Goal: Information Seeking & Learning: Learn about a topic

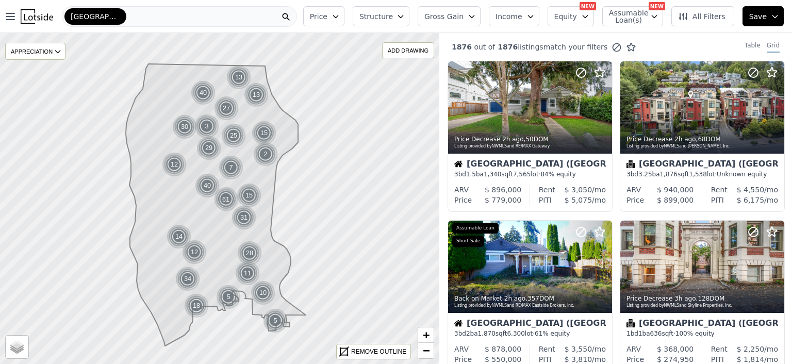
click at [338, 17] on icon "button" at bounding box center [335, 16] width 5 height 3
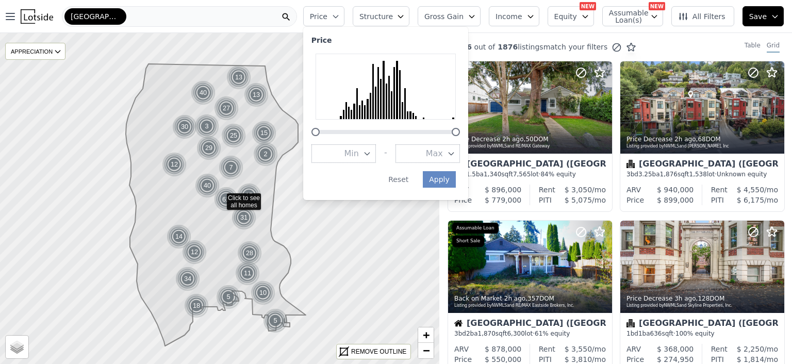
click at [455, 153] on icon "button" at bounding box center [451, 153] width 8 height 8
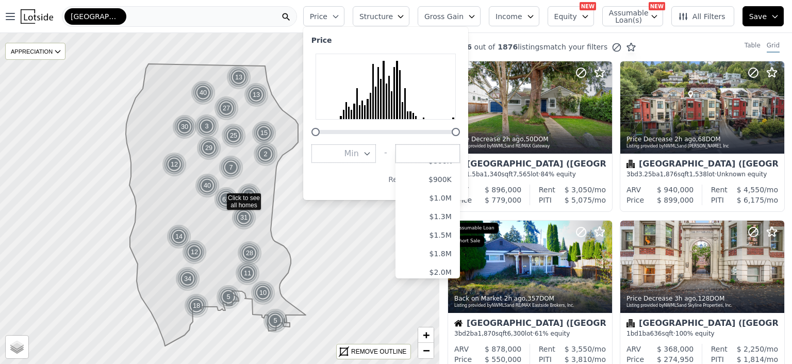
scroll to position [163, 0]
click at [458, 198] on button "$1.0M" at bounding box center [427, 195] width 64 height 19
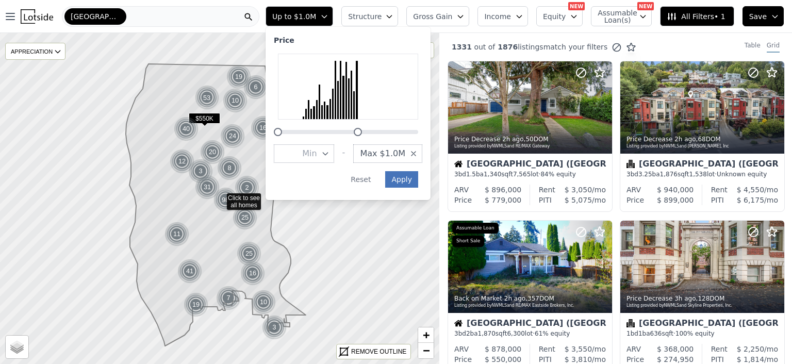
click at [418, 180] on button "Apply" at bounding box center [401, 179] width 33 height 16
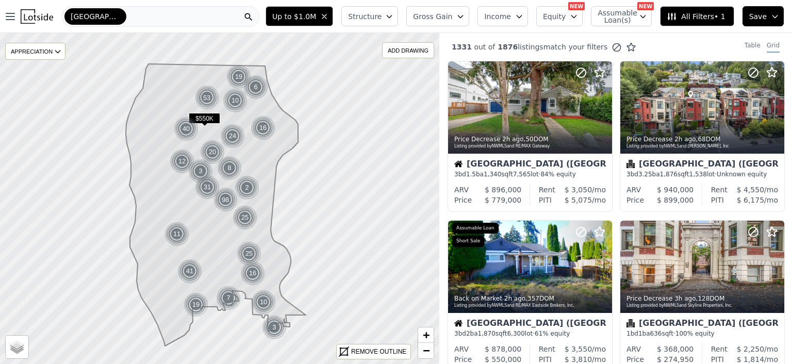
click at [393, 14] on icon "button" at bounding box center [389, 16] width 8 height 8
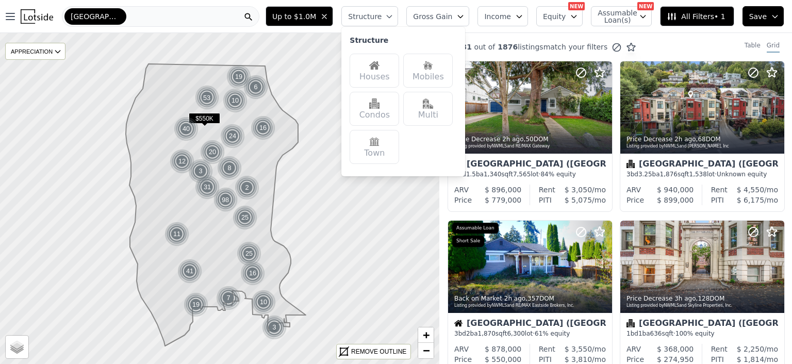
click at [379, 62] on img at bounding box center [374, 65] width 10 height 10
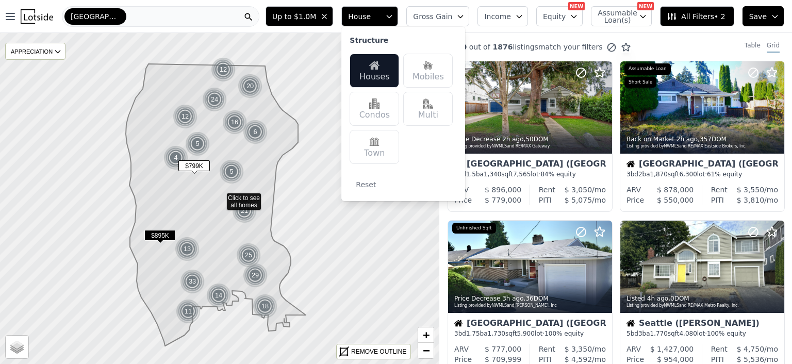
click at [449, 107] on div "Multi" at bounding box center [427, 109] width 49 height 34
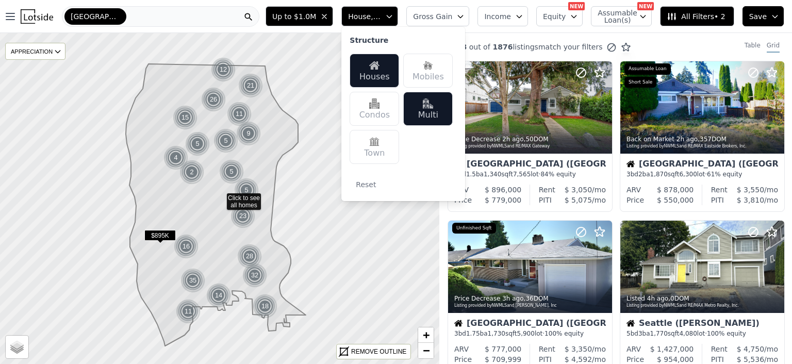
click at [391, 224] on icon at bounding box center [220, 198] width 530 height 400
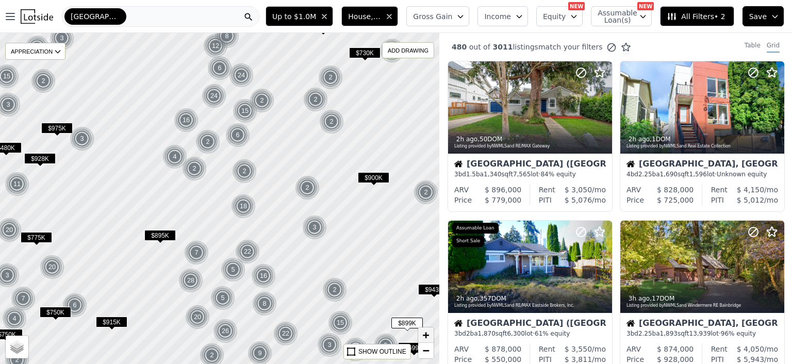
click at [425, 333] on span "+" at bounding box center [426, 334] width 7 height 13
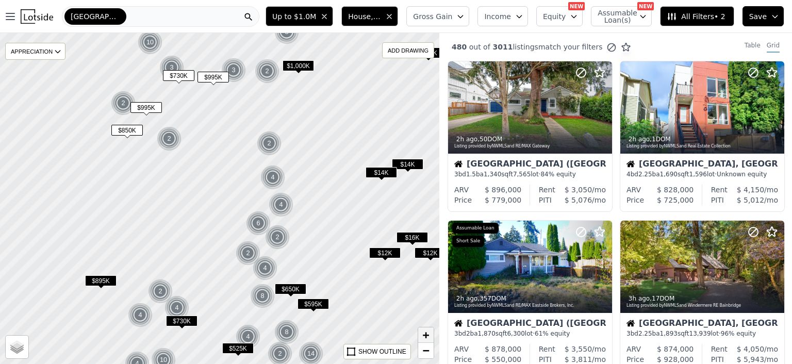
click at [425, 333] on span "+" at bounding box center [426, 334] width 7 height 13
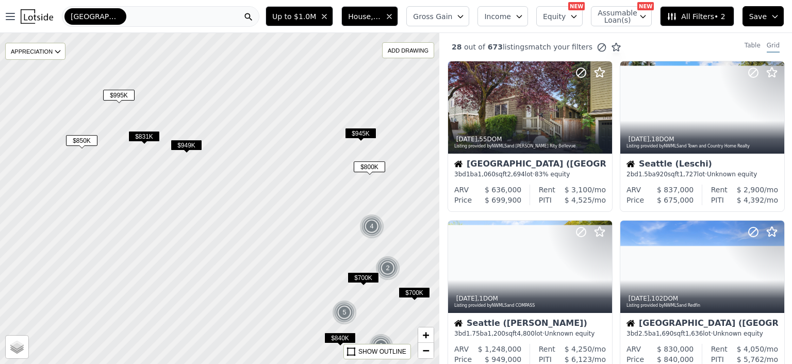
drag, startPoint x: 130, startPoint y: 101, endPoint x: 181, endPoint y: 173, distance: 88.1
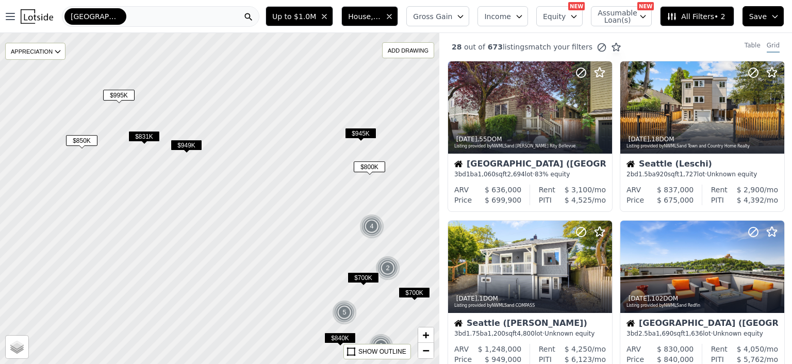
click at [181, 173] on div at bounding box center [220, 201] width 527 height 397
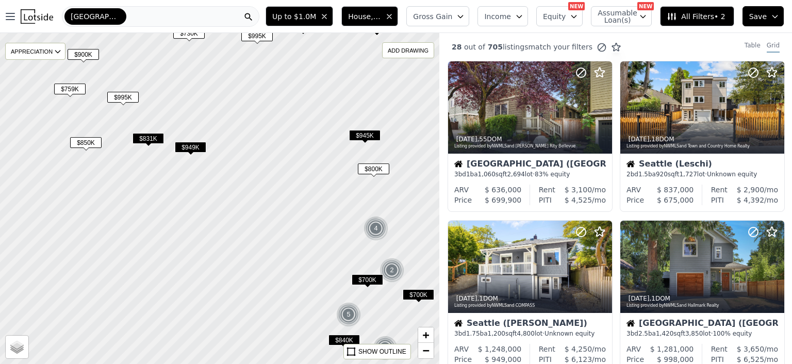
click at [193, 145] on span "$949K" at bounding box center [190, 147] width 31 height 11
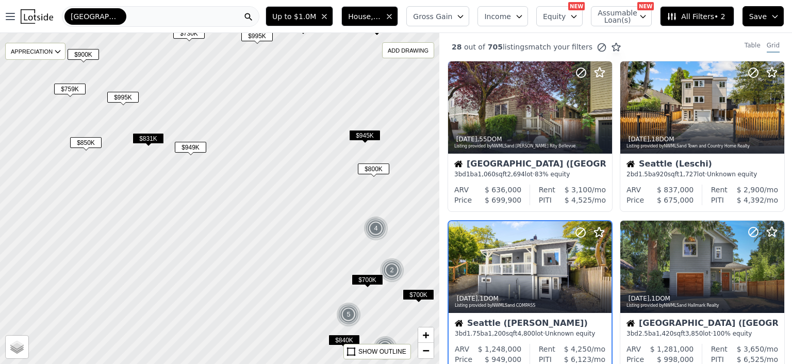
scroll to position [80, 0]
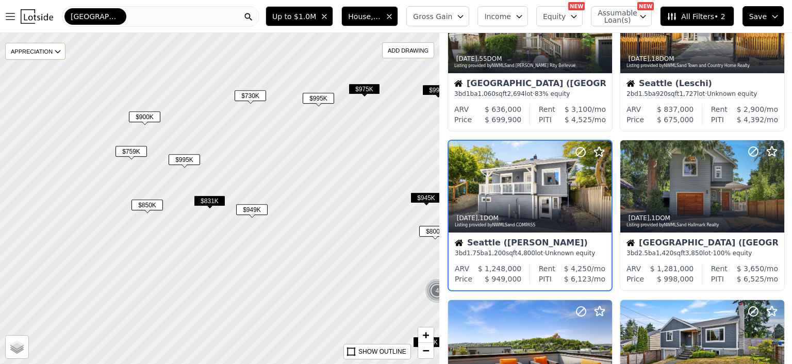
drag, startPoint x: 177, startPoint y: 140, endPoint x: 239, endPoint y: 203, distance: 88.6
click at [239, 203] on div at bounding box center [220, 199] width 527 height 397
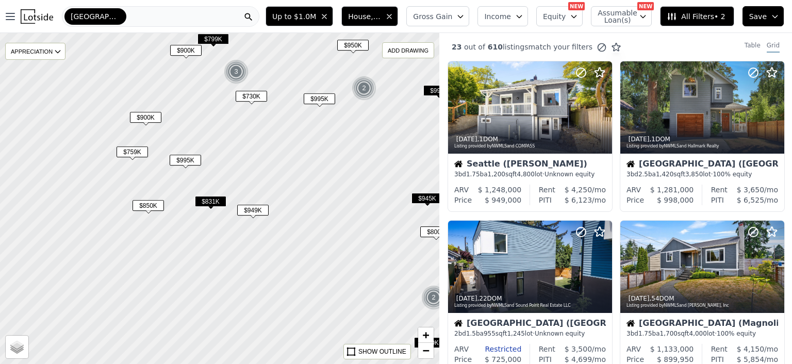
click at [143, 119] on span "$900K" at bounding box center [145, 117] width 31 height 11
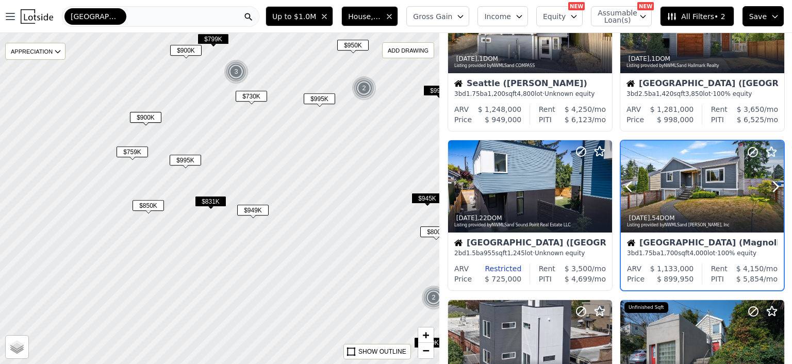
click at [691, 199] on div at bounding box center [702, 208] width 163 height 19
click at [149, 203] on span "$850K" at bounding box center [147, 205] width 31 height 11
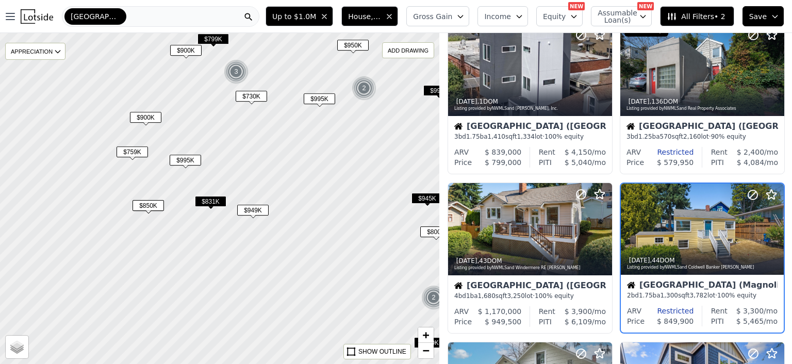
scroll to position [399, 0]
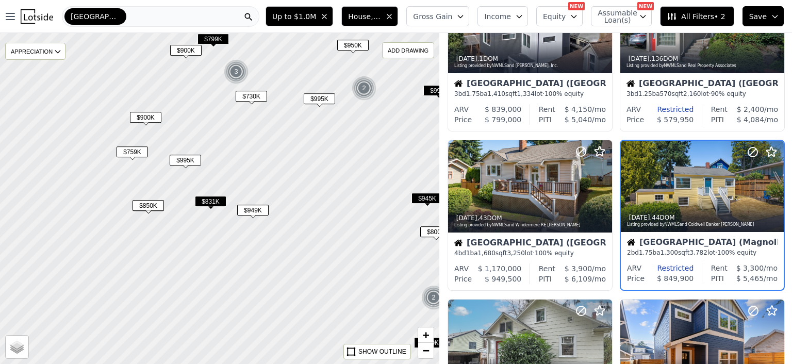
click at [182, 160] on span "$995K" at bounding box center [185, 160] width 31 height 11
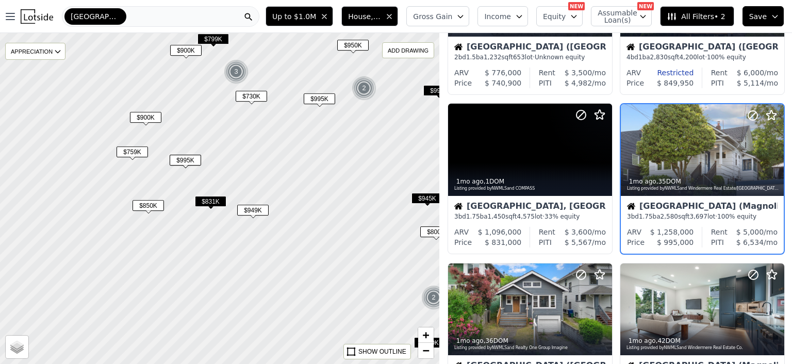
scroll to position [240, 0]
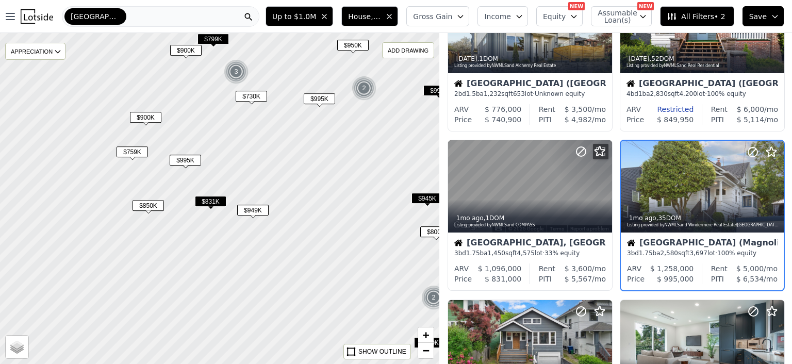
click at [128, 152] on span "$759K" at bounding box center [131, 151] width 31 height 11
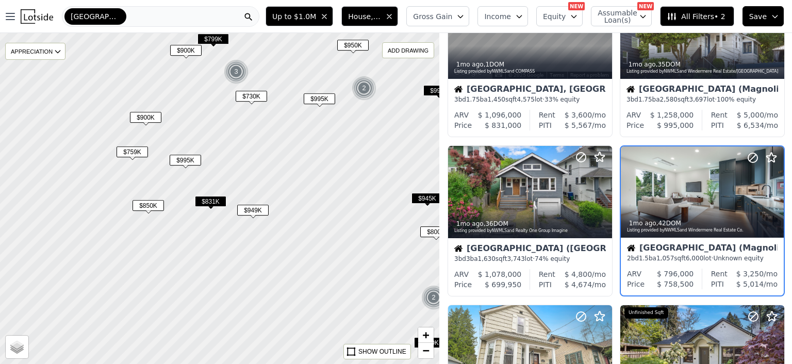
scroll to position [399, 0]
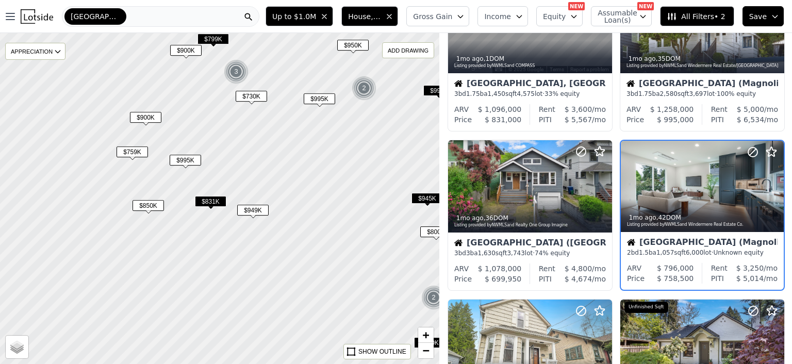
click at [256, 210] on span "$949K" at bounding box center [252, 210] width 31 height 11
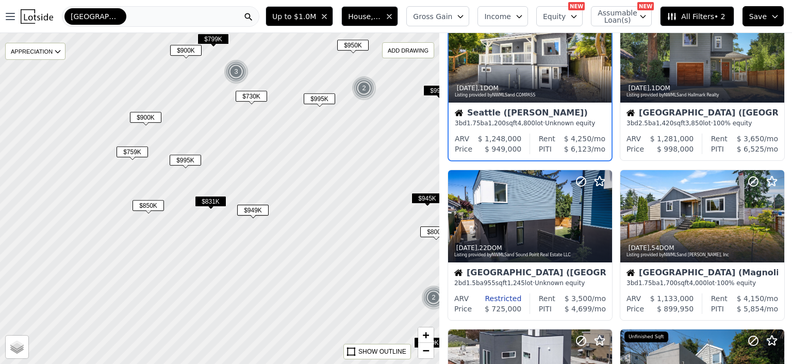
scroll to position [0, 0]
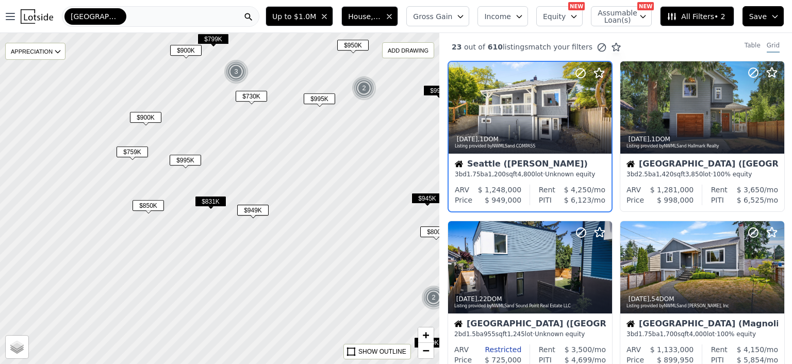
click at [144, 117] on span "$900K" at bounding box center [145, 117] width 31 height 11
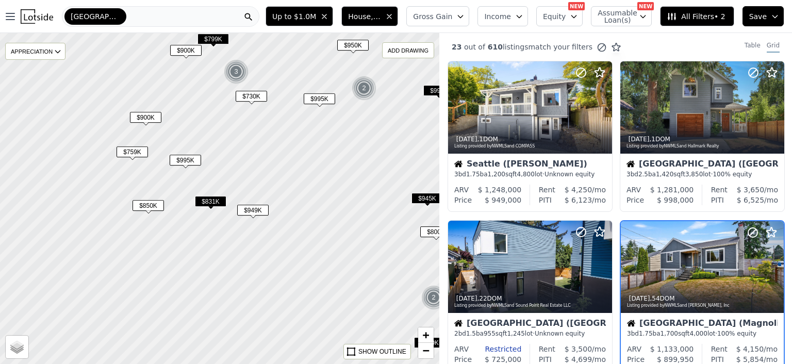
scroll to position [80, 0]
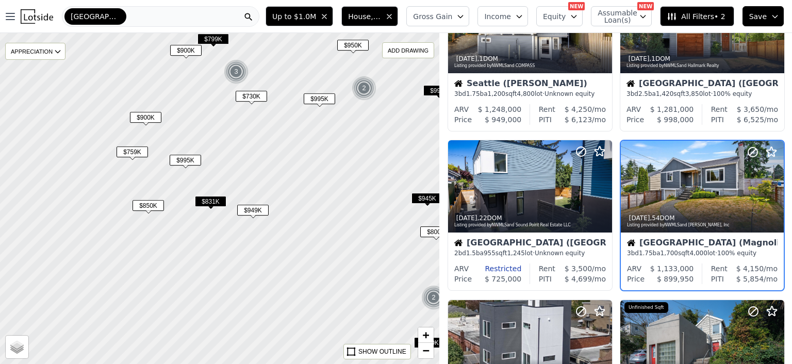
click at [319, 98] on span "$995K" at bounding box center [319, 98] width 31 height 11
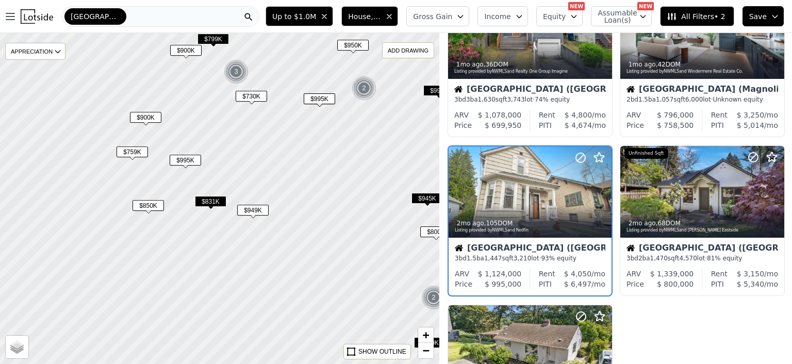
scroll to position [558, 0]
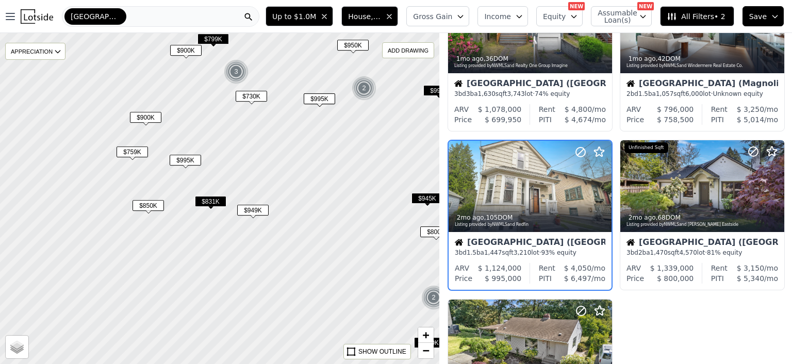
click at [255, 103] on div "$730K" at bounding box center [251, 98] width 31 height 15
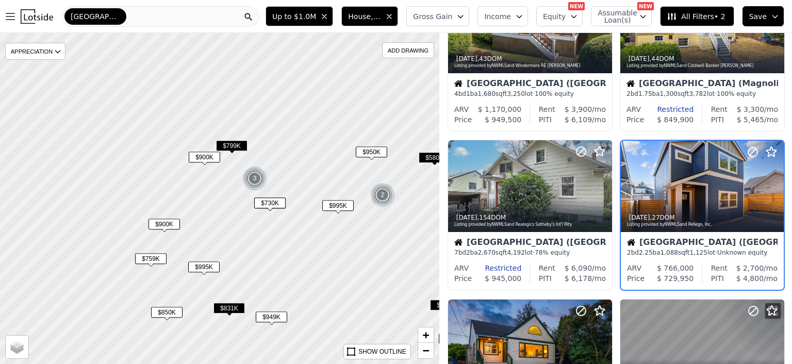
drag, startPoint x: 247, startPoint y: 121, endPoint x: 266, endPoint y: 232, distance: 112.5
click at [266, 232] on div at bounding box center [218, 202] width 527 height 397
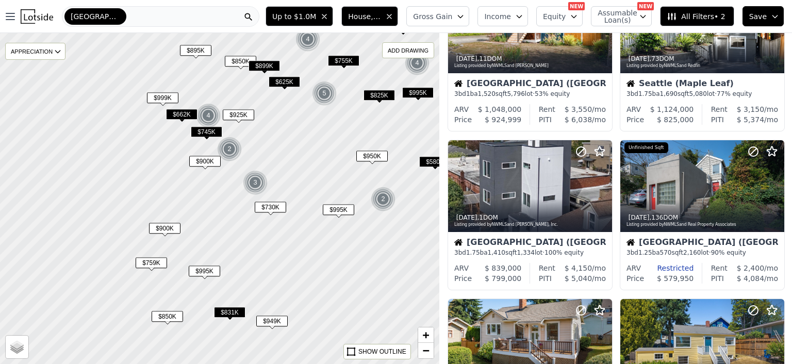
click at [206, 164] on span "$900K" at bounding box center [204, 161] width 31 height 11
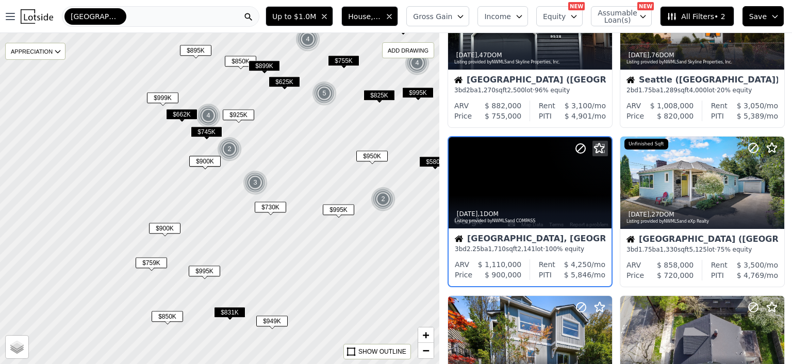
scroll to position [399, 0]
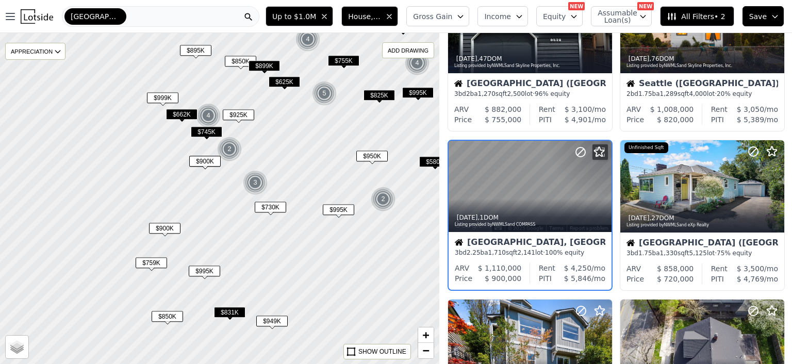
click at [241, 113] on span "$925K" at bounding box center [238, 114] width 31 height 11
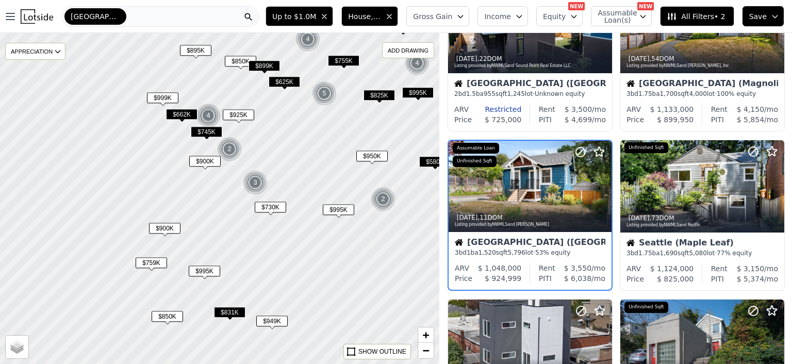
click at [161, 95] on span "$999K" at bounding box center [162, 97] width 31 height 11
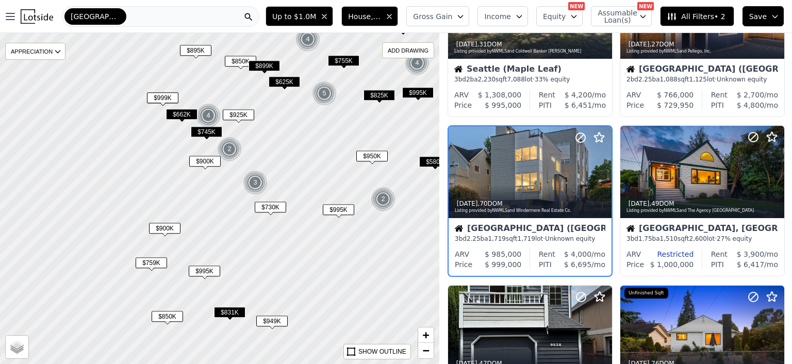
scroll to position [80, 0]
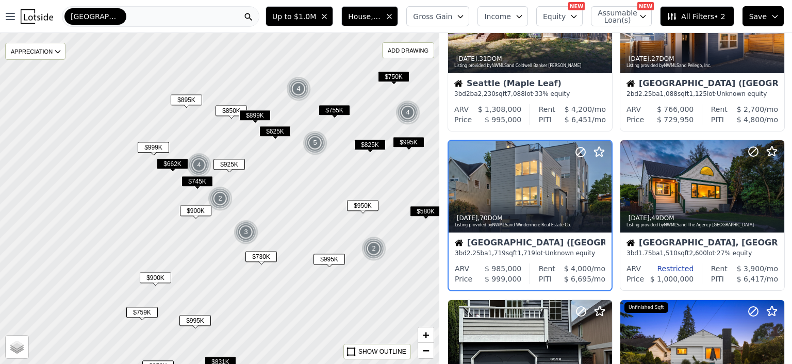
drag, startPoint x: 182, startPoint y: 137, endPoint x: 173, endPoint y: 189, distance: 52.9
click at [173, 189] on div at bounding box center [219, 199] width 527 height 397
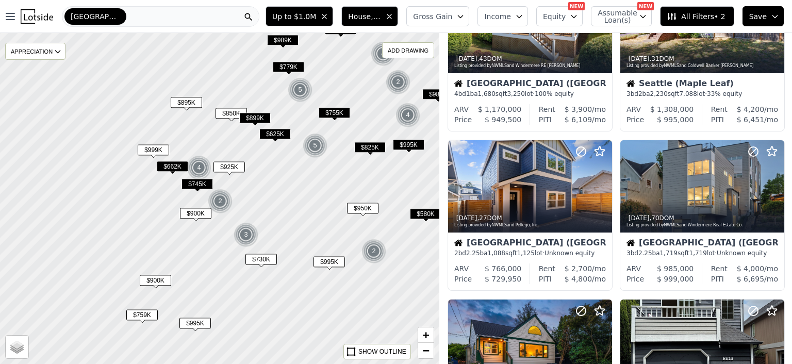
click at [186, 98] on span "$895K" at bounding box center [186, 102] width 31 height 11
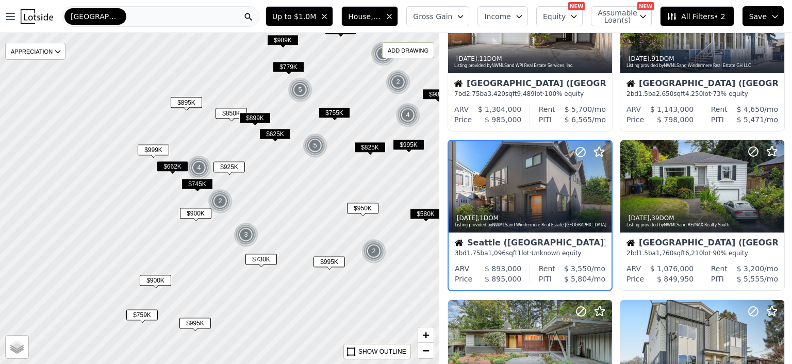
click at [277, 199] on div at bounding box center [219, 198] width 527 height 397
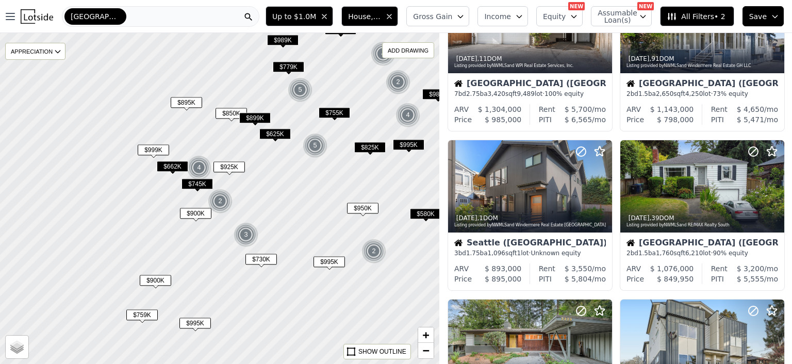
click at [149, 279] on span "$900K" at bounding box center [155, 280] width 31 height 11
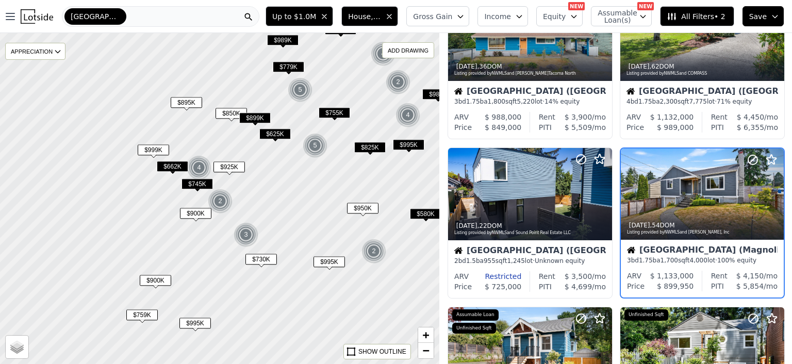
scroll to position [399, 0]
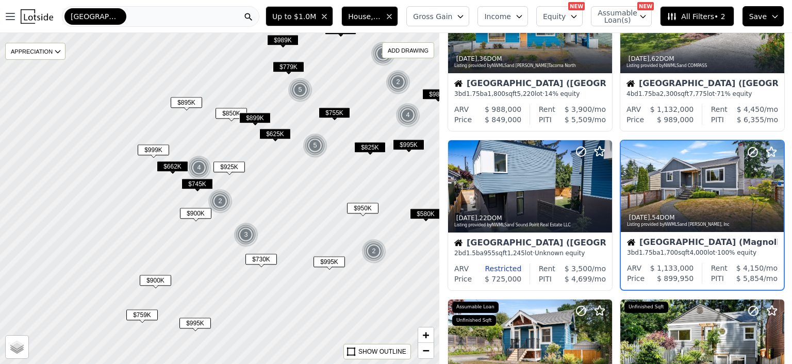
click at [177, 309] on div at bounding box center [219, 198] width 527 height 397
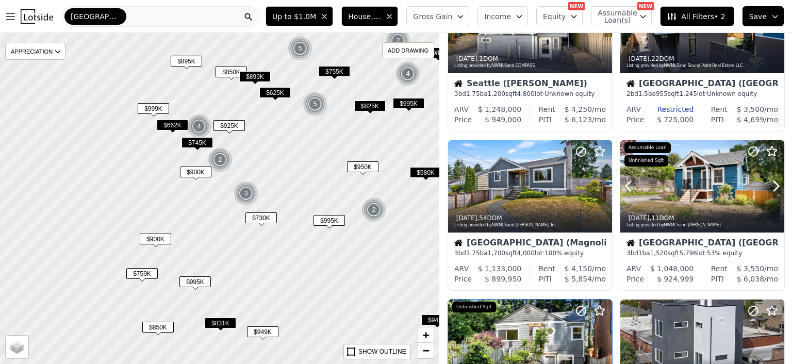
scroll to position [240, 0]
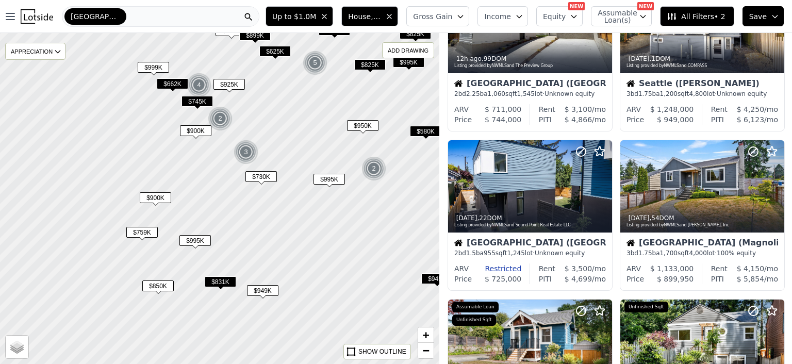
click at [155, 283] on span "$850K" at bounding box center [157, 285] width 31 height 11
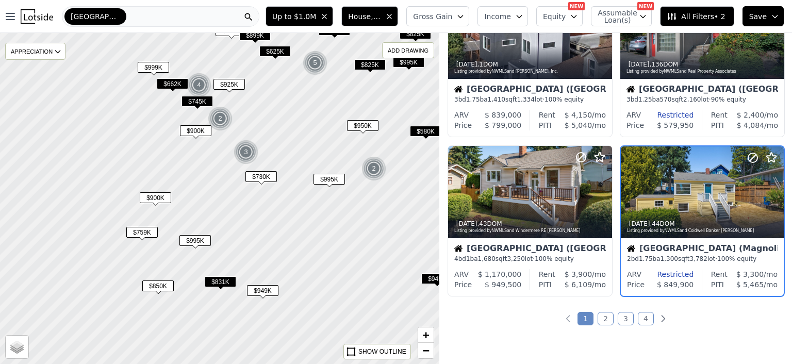
scroll to position [718, 0]
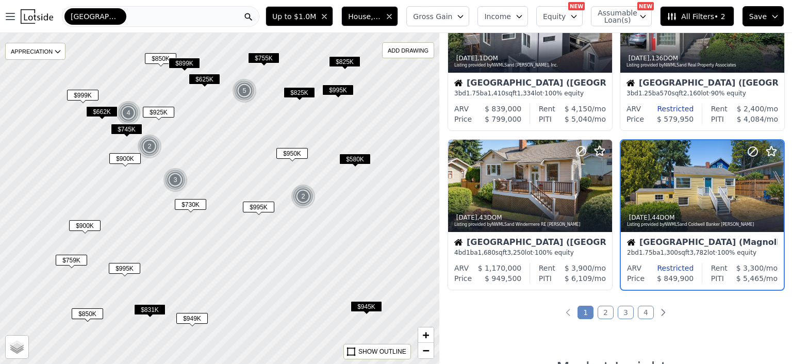
drag, startPoint x: 341, startPoint y: 198, endPoint x: 271, endPoint y: 226, distance: 75.9
click at [271, 226] on div at bounding box center [219, 198] width 527 height 397
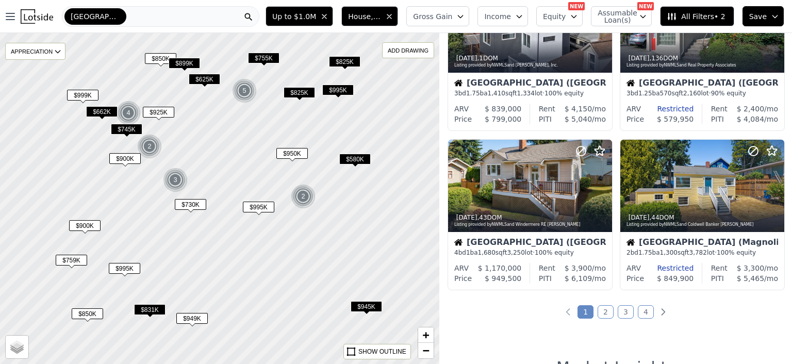
scroll to position [876, 0]
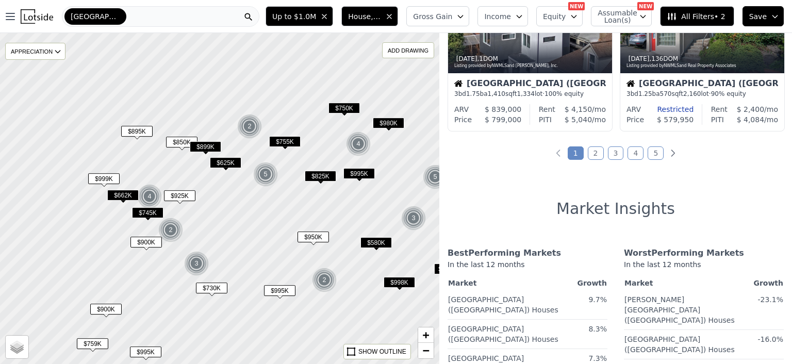
drag, startPoint x: 197, startPoint y: 98, endPoint x: 219, endPoint y: 181, distance: 86.1
click at [219, 181] on div at bounding box center [219, 198] width 527 height 397
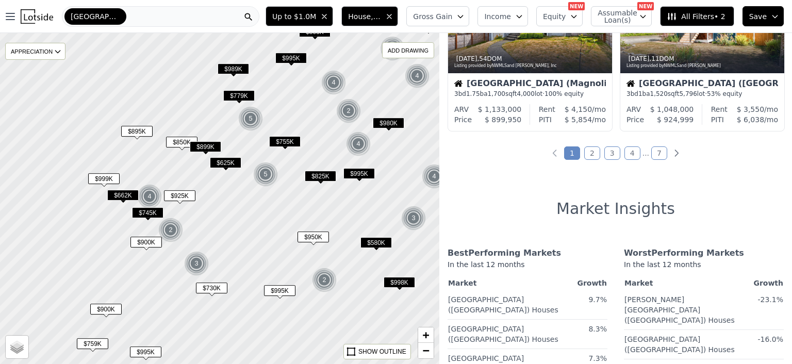
click at [136, 131] on span "$895K" at bounding box center [136, 131] width 31 height 11
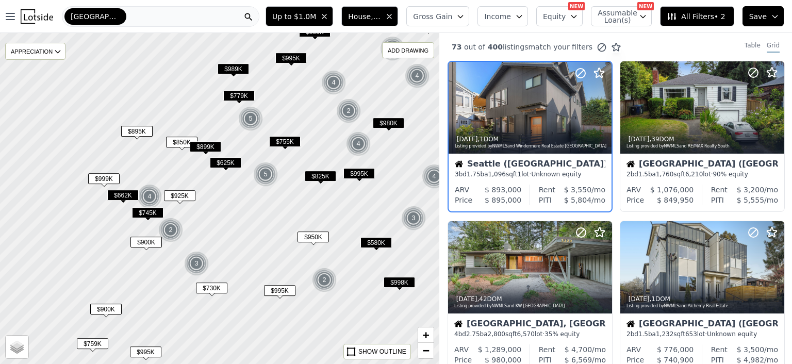
click at [183, 141] on span "$850K" at bounding box center [181, 142] width 31 height 11
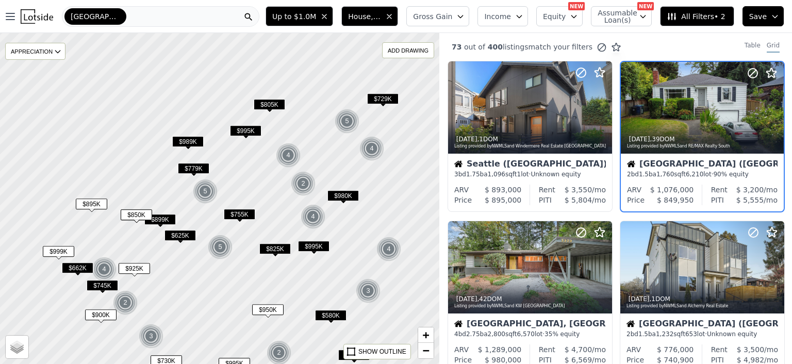
drag, startPoint x: 161, startPoint y: 123, endPoint x: 114, endPoint y: 203, distance: 92.8
click at [114, 203] on div at bounding box center [219, 200] width 527 height 397
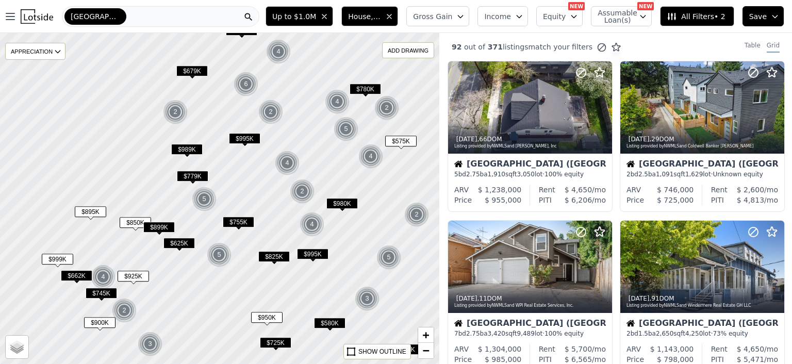
click at [190, 148] on span "$989K" at bounding box center [186, 149] width 31 height 11
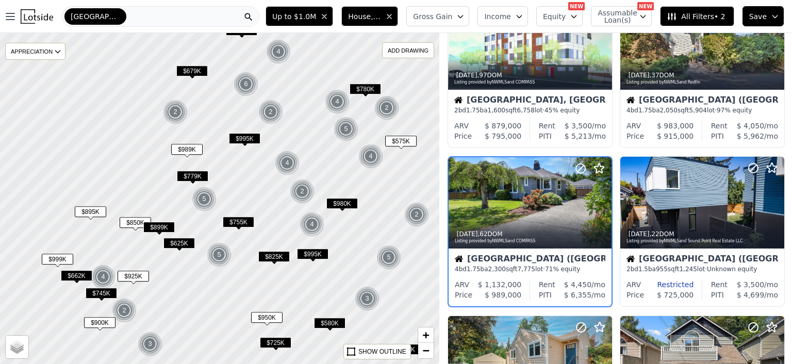
scroll to position [558, 0]
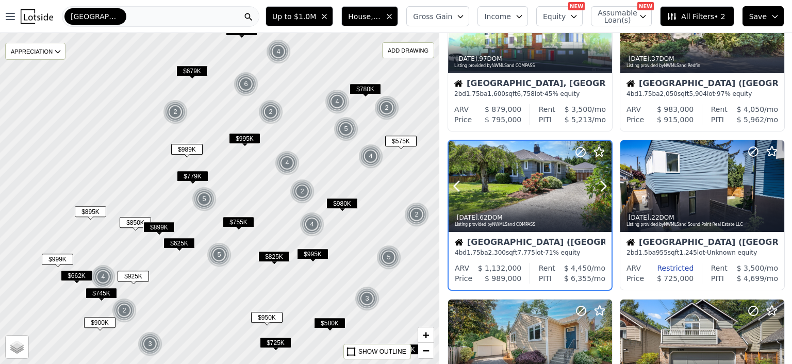
click at [518, 178] on div at bounding box center [529, 187] width 163 height 92
click at [428, 336] on span "+" at bounding box center [426, 334] width 7 height 13
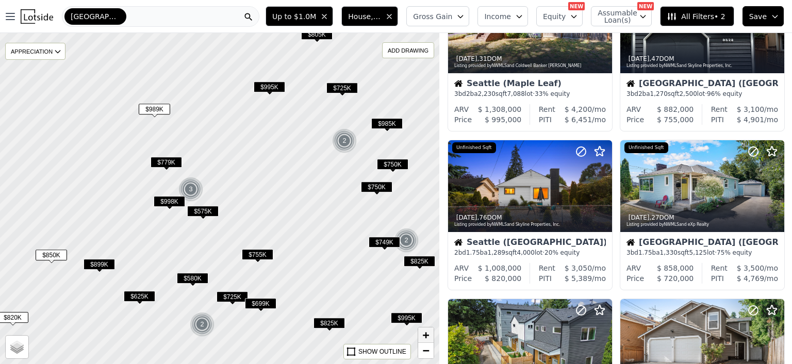
scroll to position [80, 0]
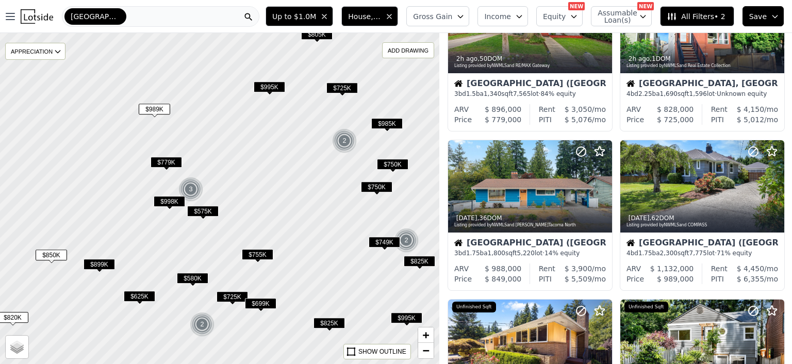
click at [153, 106] on span "$989K" at bounding box center [154, 109] width 31 height 11
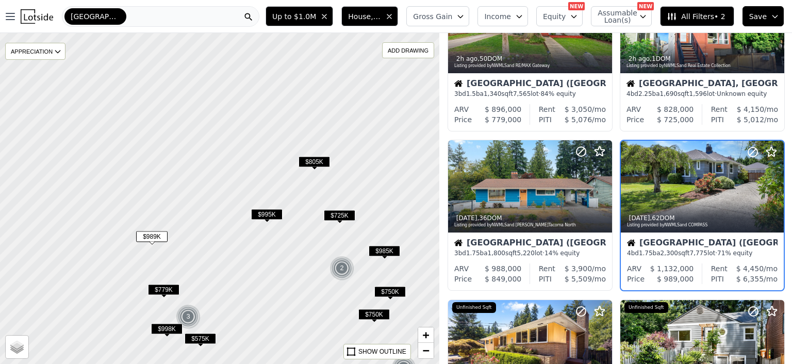
drag, startPoint x: 198, startPoint y: 109, endPoint x: 196, endPoint y: 237, distance: 127.3
click at [196, 237] on div at bounding box center [219, 198] width 527 height 397
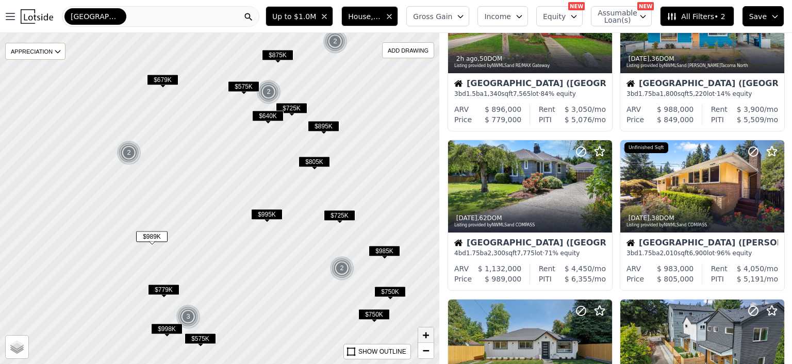
click at [427, 335] on span "+" at bounding box center [426, 334] width 7 height 13
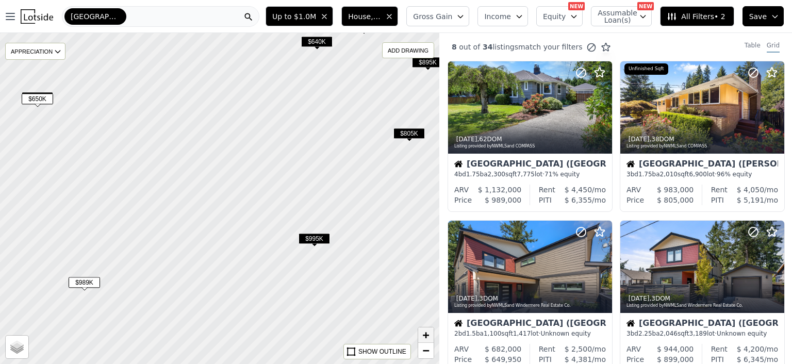
click at [427, 335] on span "+" at bounding box center [426, 334] width 7 height 13
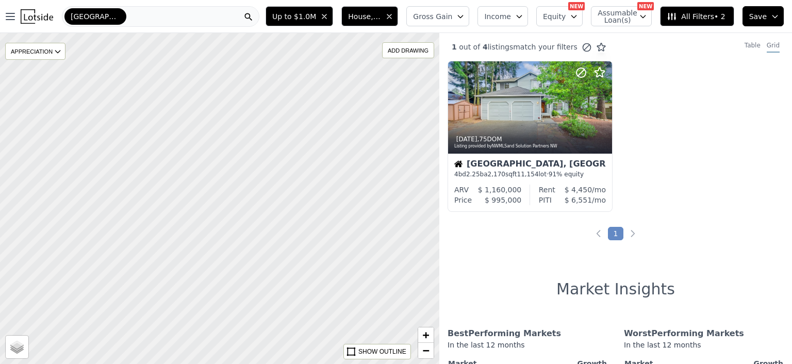
drag, startPoint x: 114, startPoint y: 157, endPoint x: 435, endPoint y: 262, distance: 337.3
click at [435, 262] on div at bounding box center [219, 198] width 527 height 397
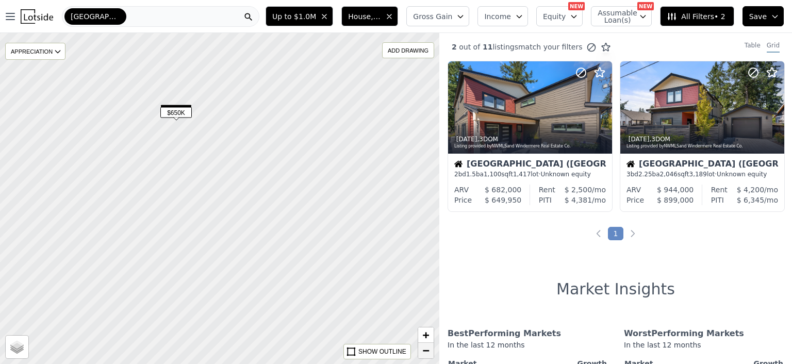
click at [427, 348] on span "−" at bounding box center [426, 350] width 7 height 13
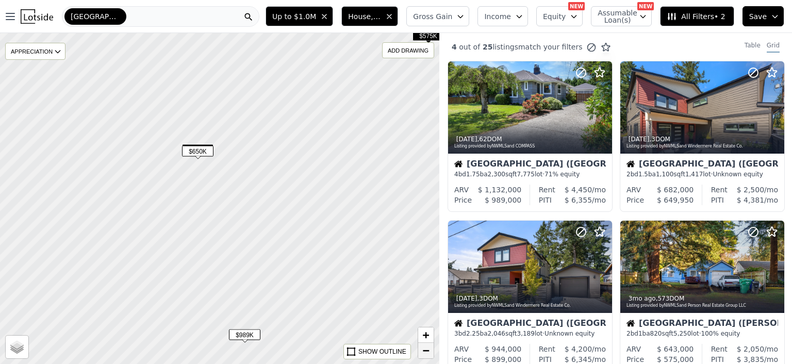
click at [427, 348] on span "−" at bounding box center [426, 350] width 7 height 13
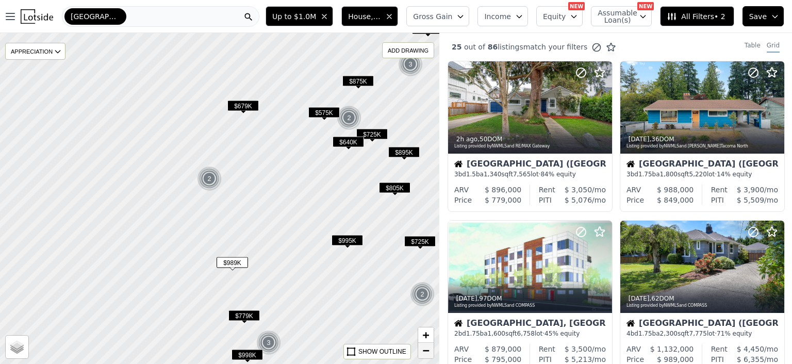
click at [427, 348] on span "−" at bounding box center [426, 350] width 7 height 13
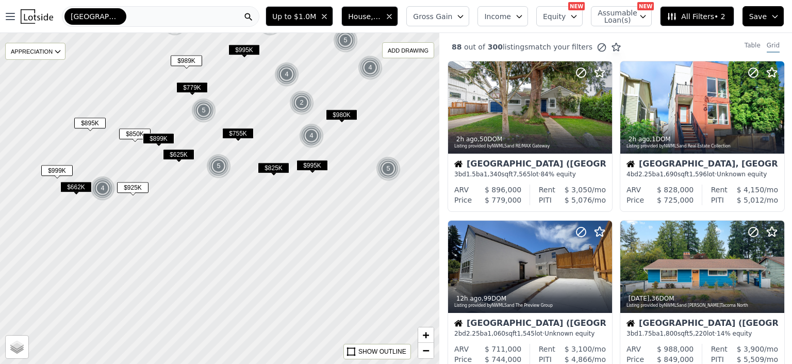
drag, startPoint x: 335, startPoint y: 278, endPoint x: 295, endPoint y: 113, distance: 169.5
click at [295, 113] on img at bounding box center [301, 102] width 25 height 25
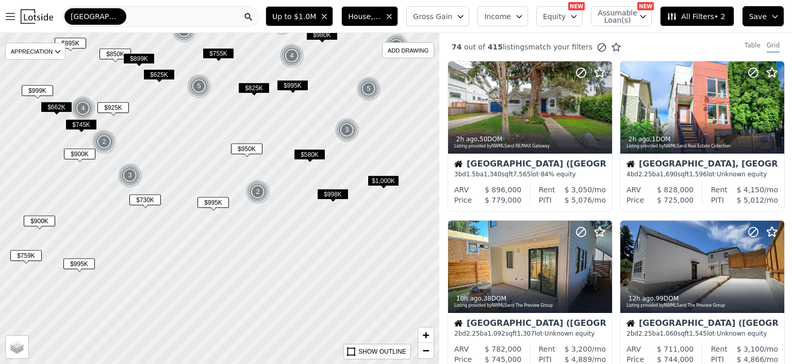
drag, startPoint x: 213, startPoint y: 265, endPoint x: 188, endPoint y: 180, distance: 88.2
click at [188, 180] on div at bounding box center [218, 197] width 527 height 397
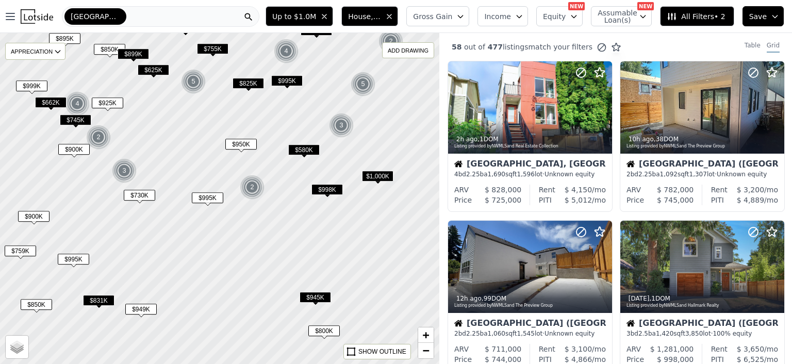
click at [382, 174] on span "$1,000K" at bounding box center [377, 176] width 31 height 11
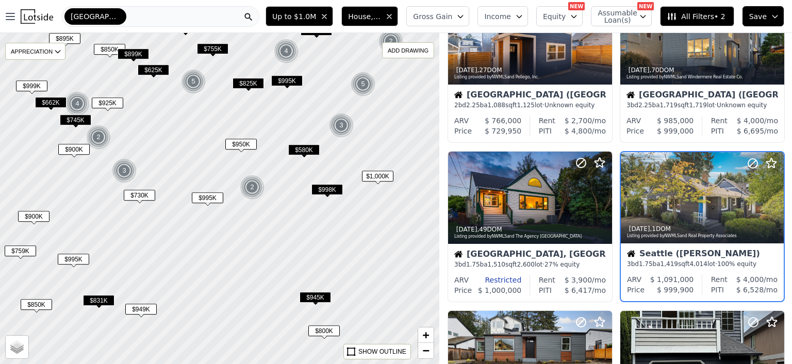
scroll to position [399, 0]
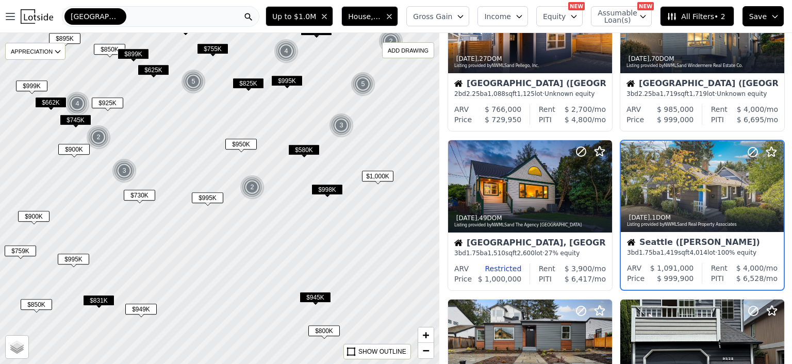
click at [326, 187] on span "$998K" at bounding box center [326, 189] width 31 height 11
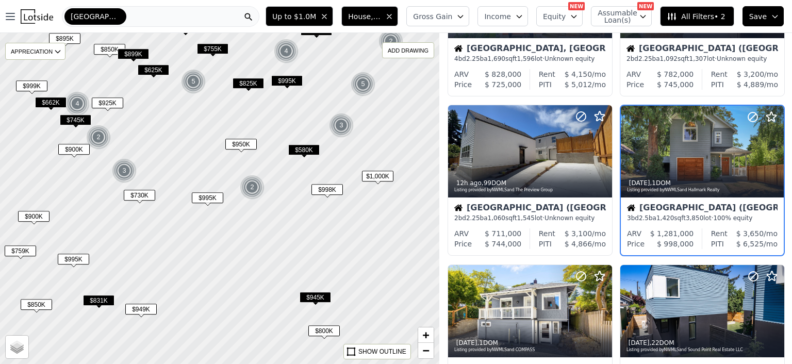
scroll to position [80, 0]
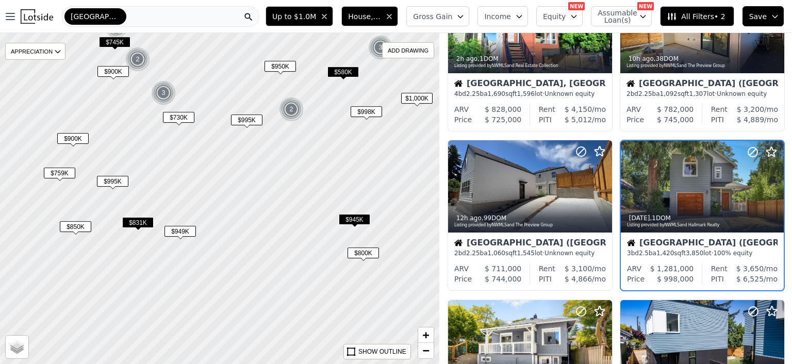
drag, startPoint x: 209, startPoint y: 212, endPoint x: 248, endPoint y: 135, distance: 86.9
click at [248, 135] on div at bounding box center [219, 198] width 527 height 397
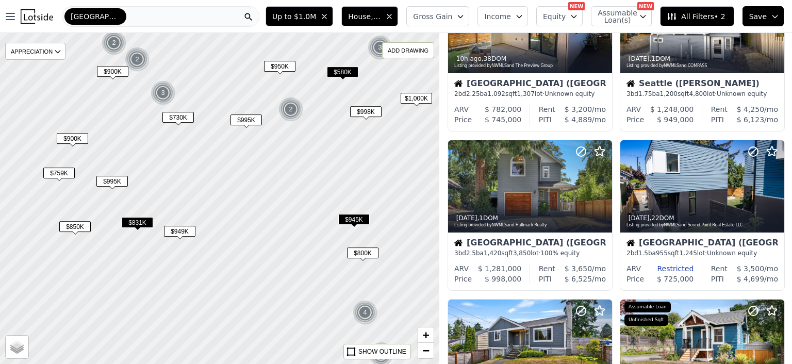
click at [72, 138] on span "$900K" at bounding box center [72, 138] width 31 height 11
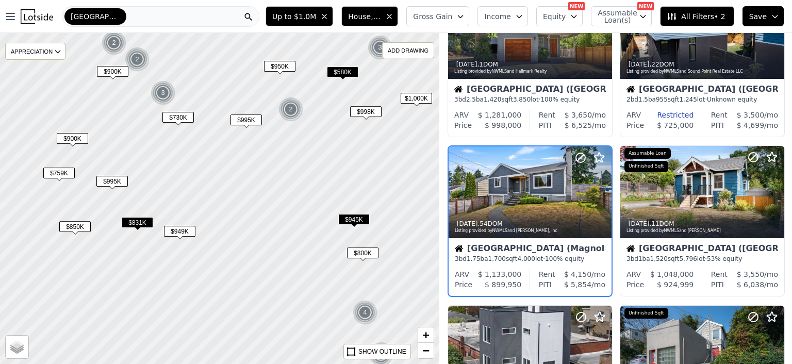
scroll to position [240, 0]
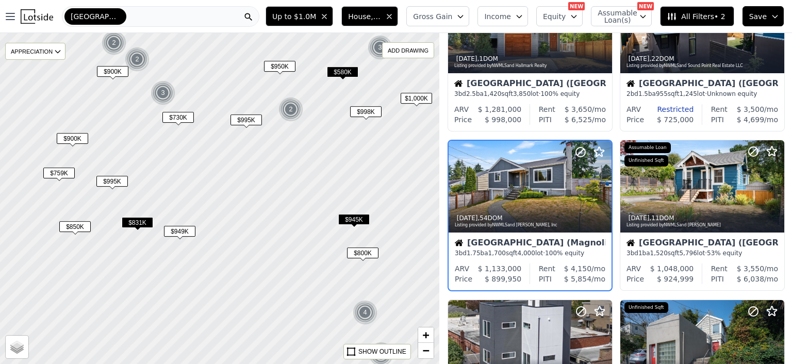
click at [68, 222] on span "$850K" at bounding box center [74, 226] width 31 height 11
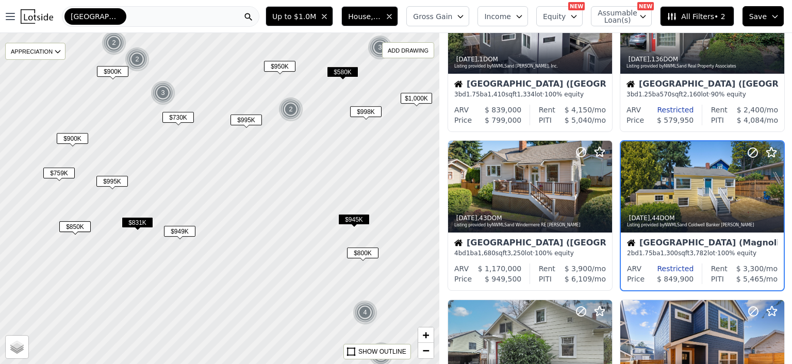
scroll to position [558, 0]
click at [694, 188] on div at bounding box center [702, 187] width 163 height 92
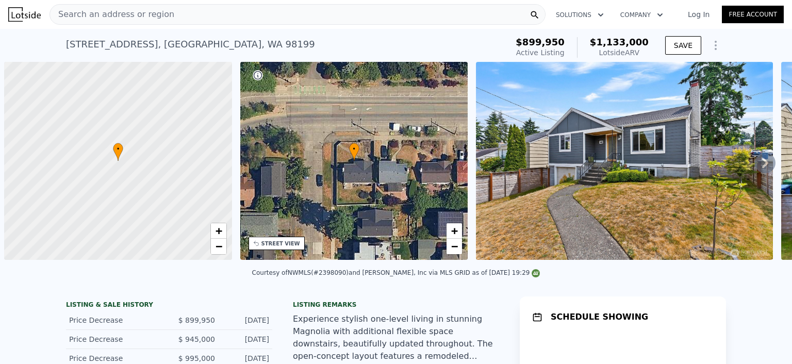
scroll to position [0, 4]
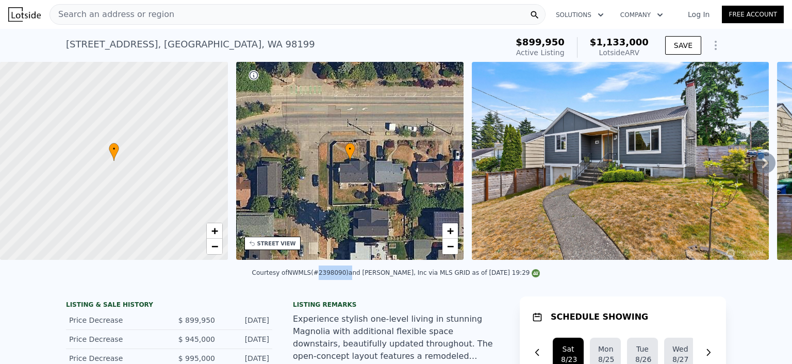
drag, startPoint x: 325, startPoint y: 280, endPoint x: 354, endPoint y: 278, distance: 29.0
click at [354, 276] on div "Courtesy of NWMLS (#2398090) and John L. Scott, Inc via MLS GRID as of 08/22/20…" at bounding box center [396, 272] width 288 height 7
copy div "#2398090)"
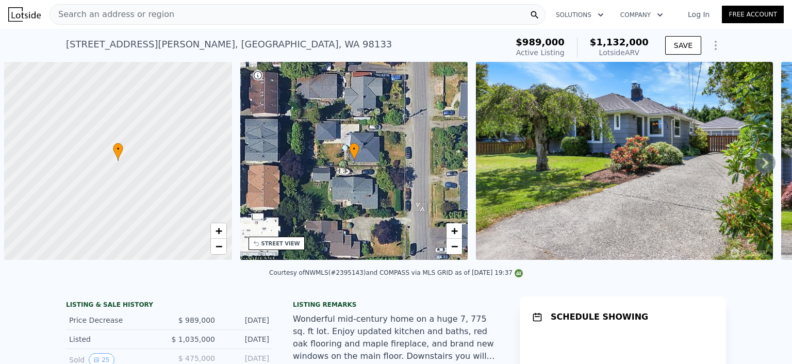
scroll to position [0, 4]
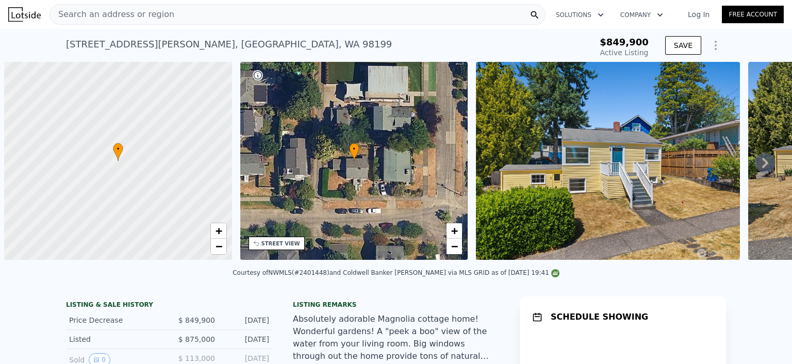
scroll to position [0, 4]
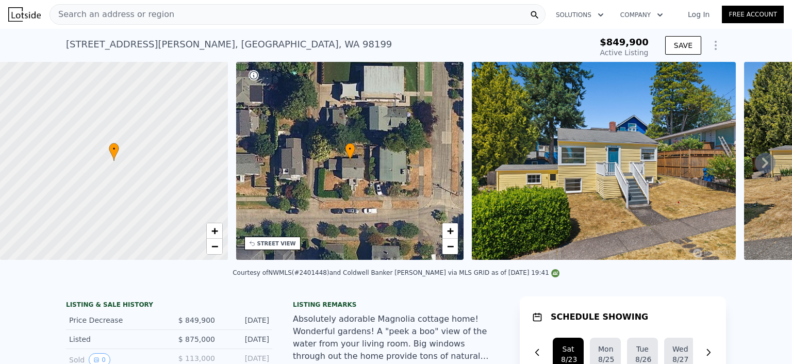
drag, startPoint x: 322, startPoint y: 280, endPoint x: 346, endPoint y: 279, distance: 23.7
click at [346, 276] on div "Courtesy of NWMLS (#2401448) and Coldwell Banker Bain via MLS GRID as of 08/22/…" at bounding box center [395, 272] width 327 height 7
copy div "2401448)"
